Goal: Task Accomplishment & Management: Manage account settings

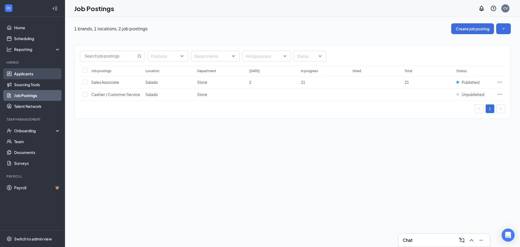
click at [22, 75] on link "Applicants" at bounding box center [37, 73] width 46 height 11
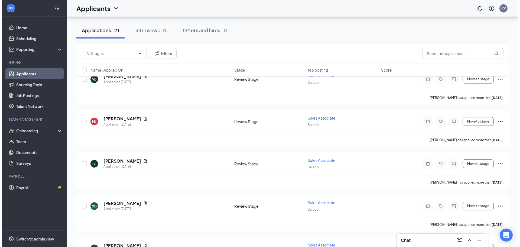
scroll to position [487, 0]
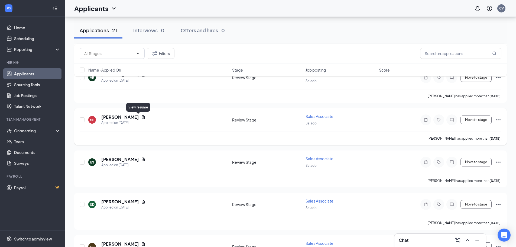
click at [141, 117] on icon "Document" at bounding box center [143, 117] width 4 height 4
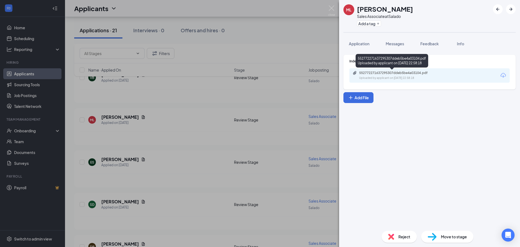
click at [433, 77] on div "Uploaded by applicant on [DATE] 22:58:18" at bounding box center [399, 78] width 81 height 4
click at [198, 112] on div "[PERSON_NAME] Sales Associate at Salado Add a tag Application Messages Feedback…" at bounding box center [260, 123] width 520 height 247
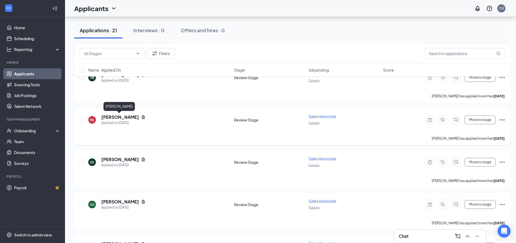
click at [113, 118] on h5 "[PERSON_NAME]" at bounding box center [120, 117] width 38 height 6
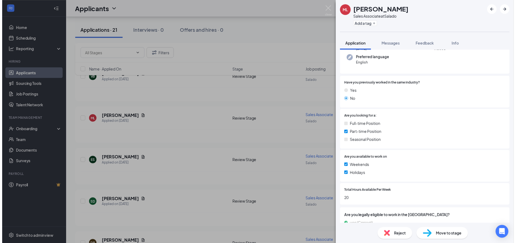
scroll to position [27, 0]
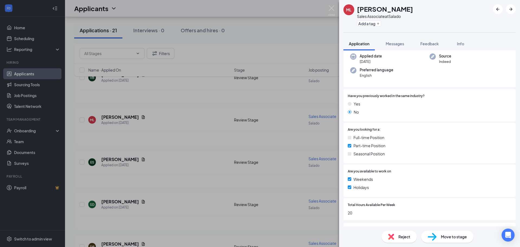
click at [179, 125] on div "[PERSON_NAME] Sales Associate at Salado Add a tag Application Messages Feedback…" at bounding box center [260, 123] width 520 height 247
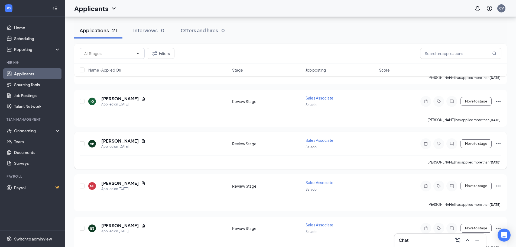
scroll to position [433, 0]
